Goal: Information Seeking & Learning: Understand process/instructions

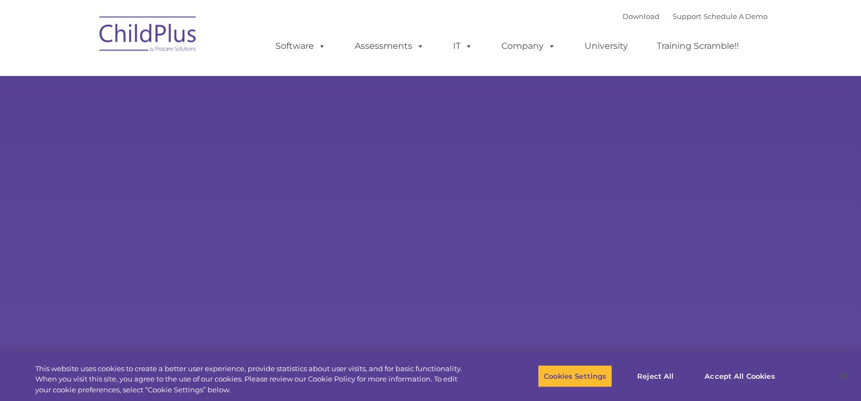
type input ""
select select "MEDIUM"
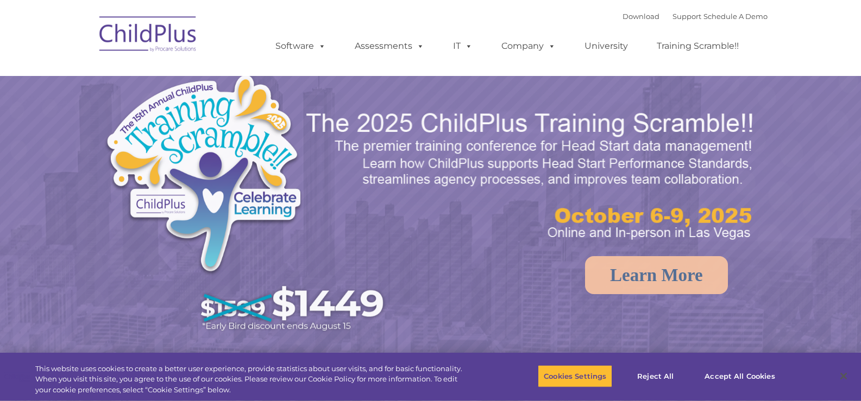
select select "MEDIUM"
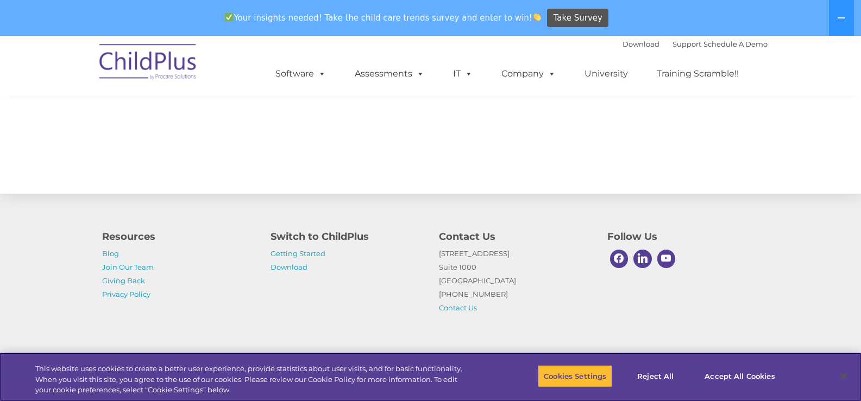
scroll to position [1210, 0]
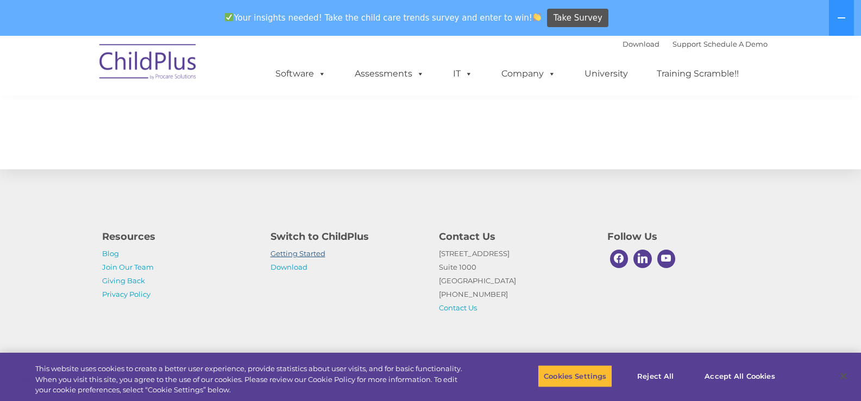
click at [293, 255] on link "Getting Started" at bounding box center [297, 253] width 55 height 9
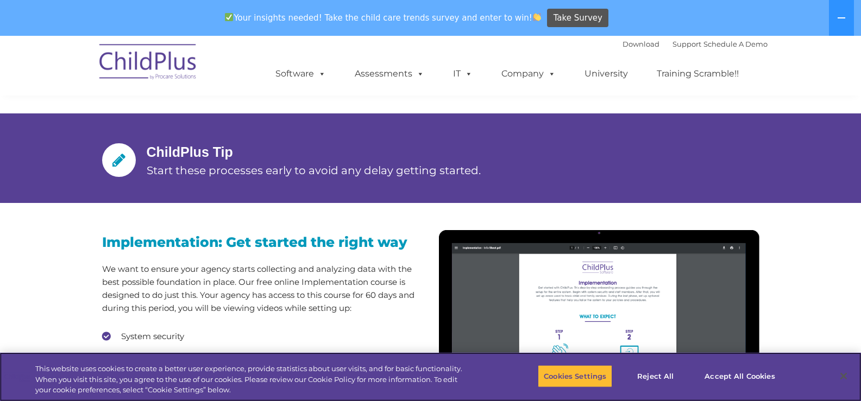
scroll to position [813, 0]
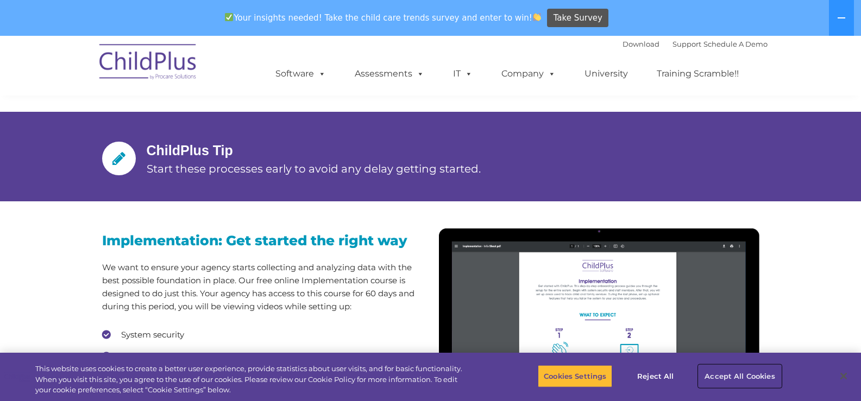
click at [730, 371] on button "Accept All Cookies" at bounding box center [739, 376] width 82 height 23
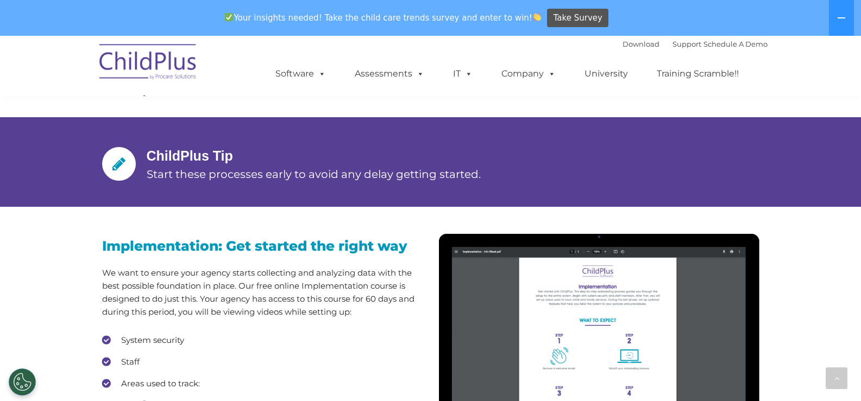
scroll to position [810, 0]
